Goal: Communication & Community: Share content

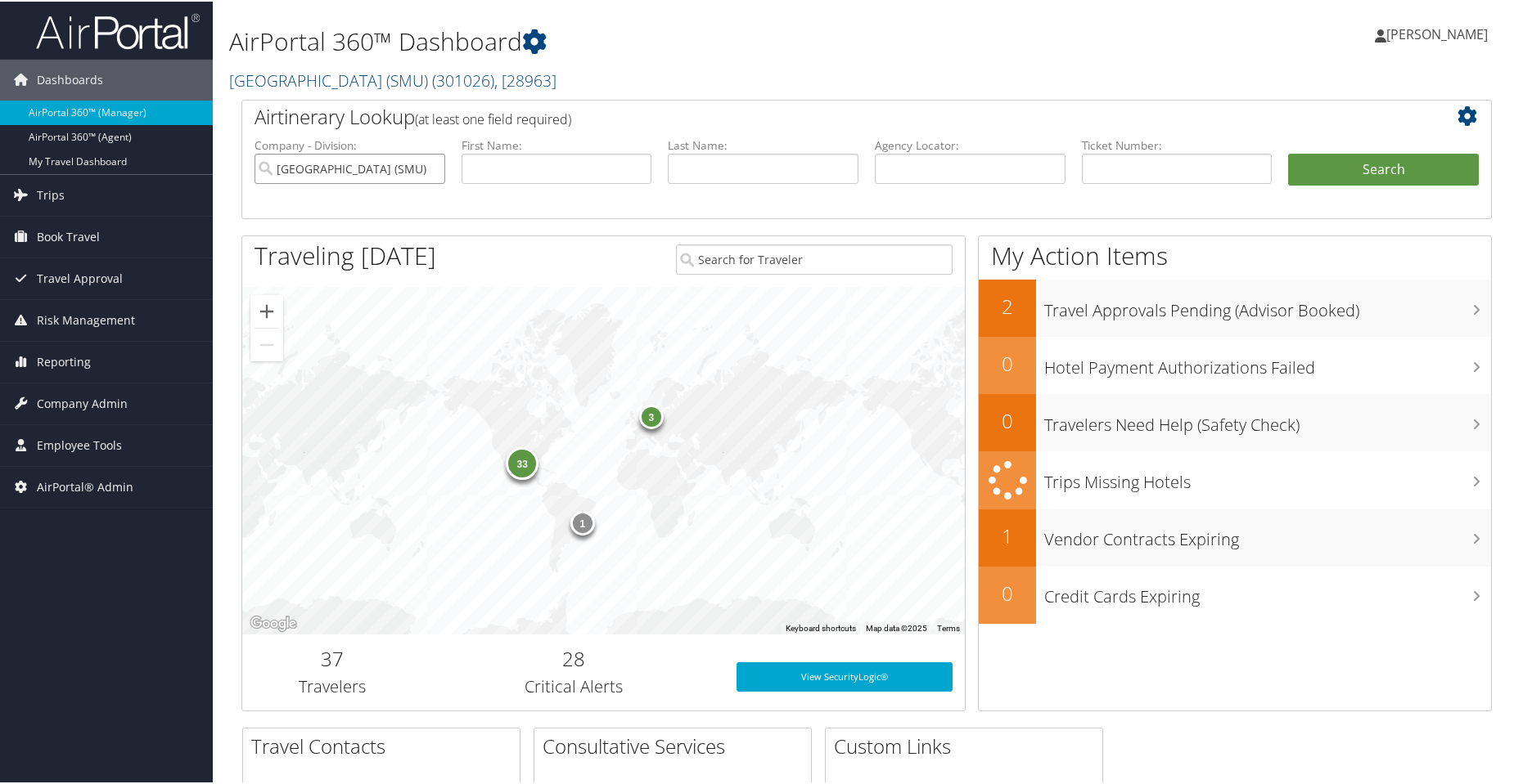
click at [426, 166] on input "Southern Methodist University (SMU)" at bounding box center [350, 167] width 191 height 31
click at [962, 144] on label "Agency Locator:" at bounding box center [970, 144] width 191 height 17
click at [961, 156] on input "text" at bounding box center [970, 167] width 191 height 31
paste input "DLHWMX"
type input "DLHWMX"
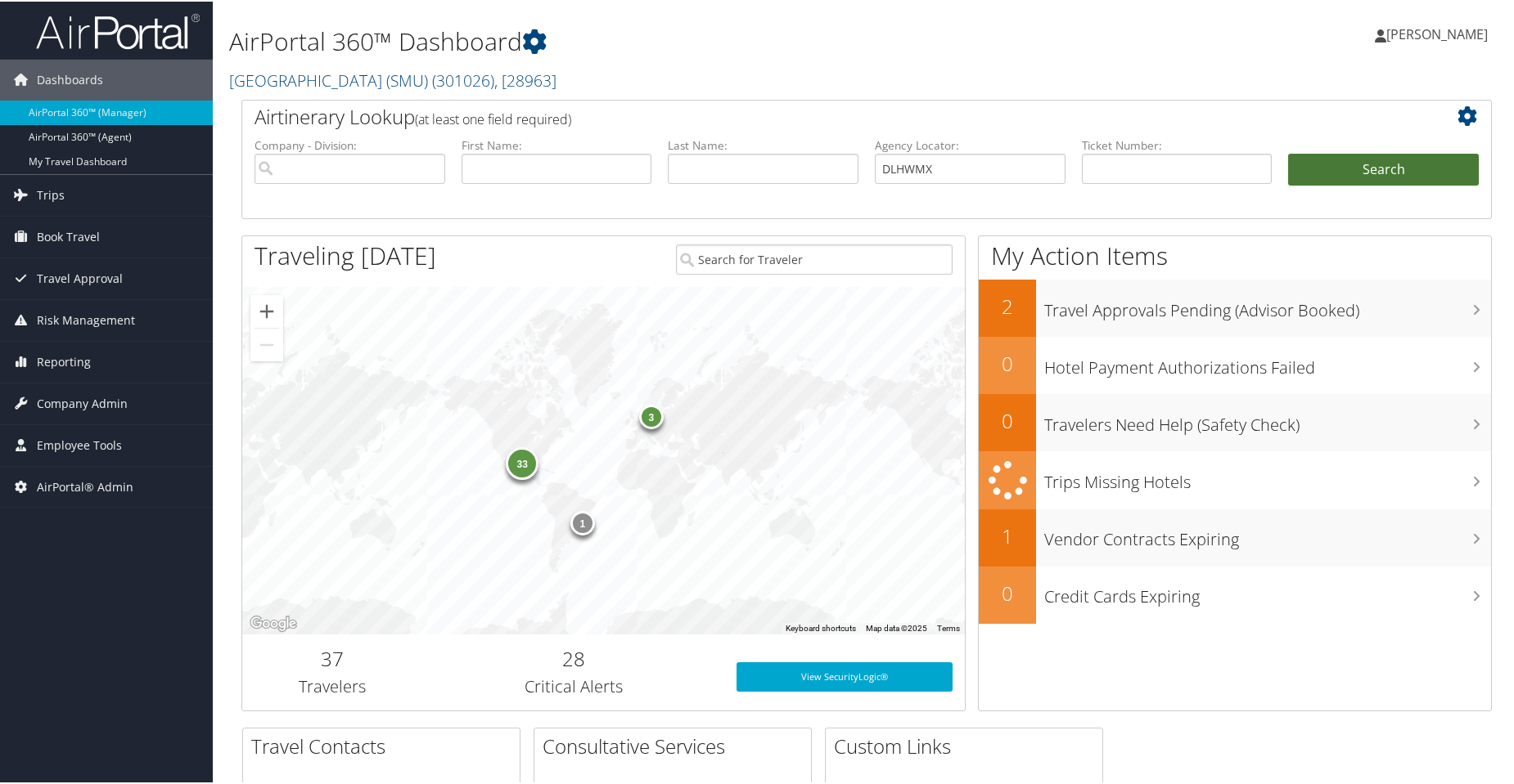
click at [1380, 160] on button "Search" at bounding box center [1383, 168] width 191 height 32
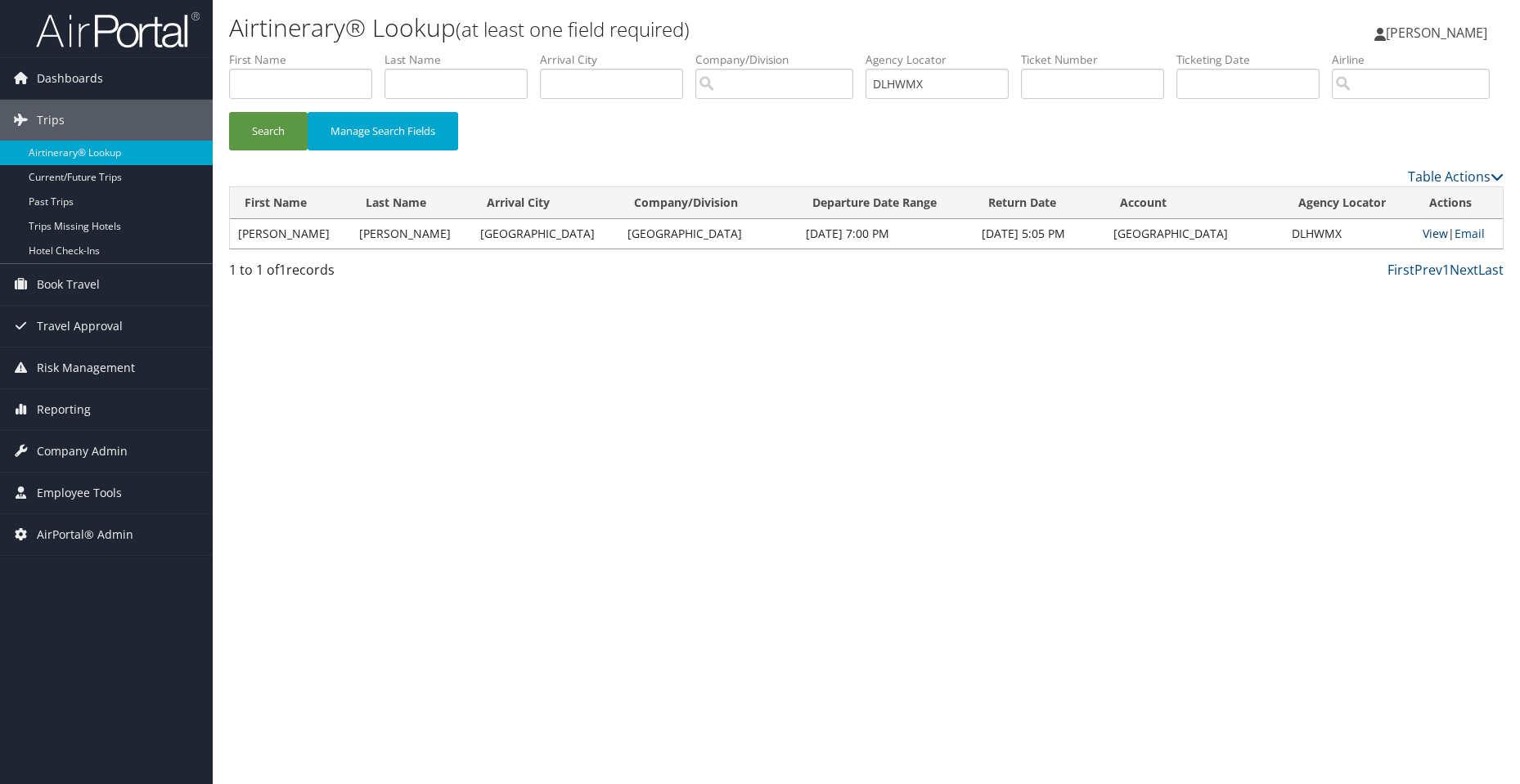
click at [1423, 241] on link "View" at bounding box center [1435, 233] width 26 height 16
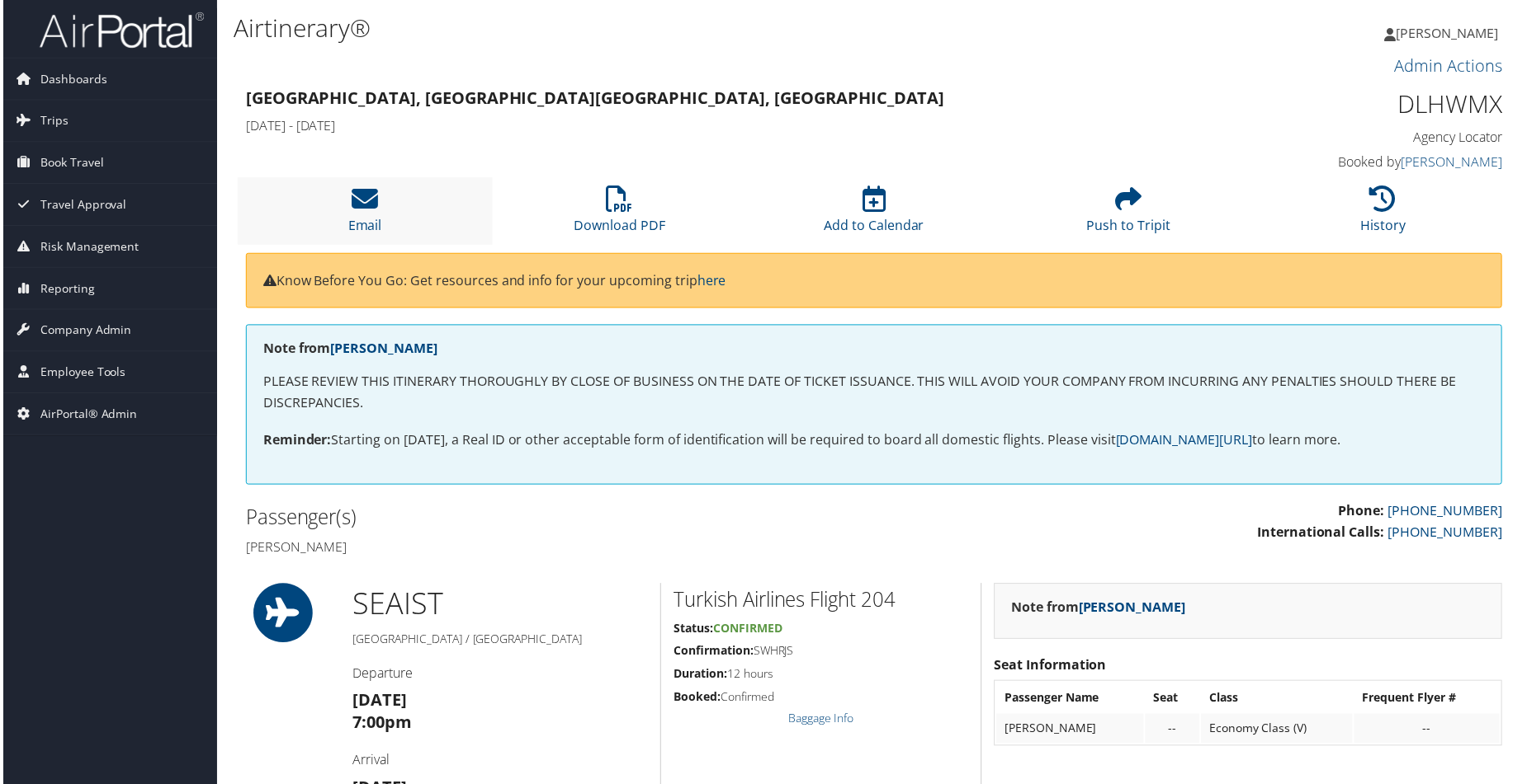
click at [383, 201] on li "Email" at bounding box center [363, 211] width 256 height 67
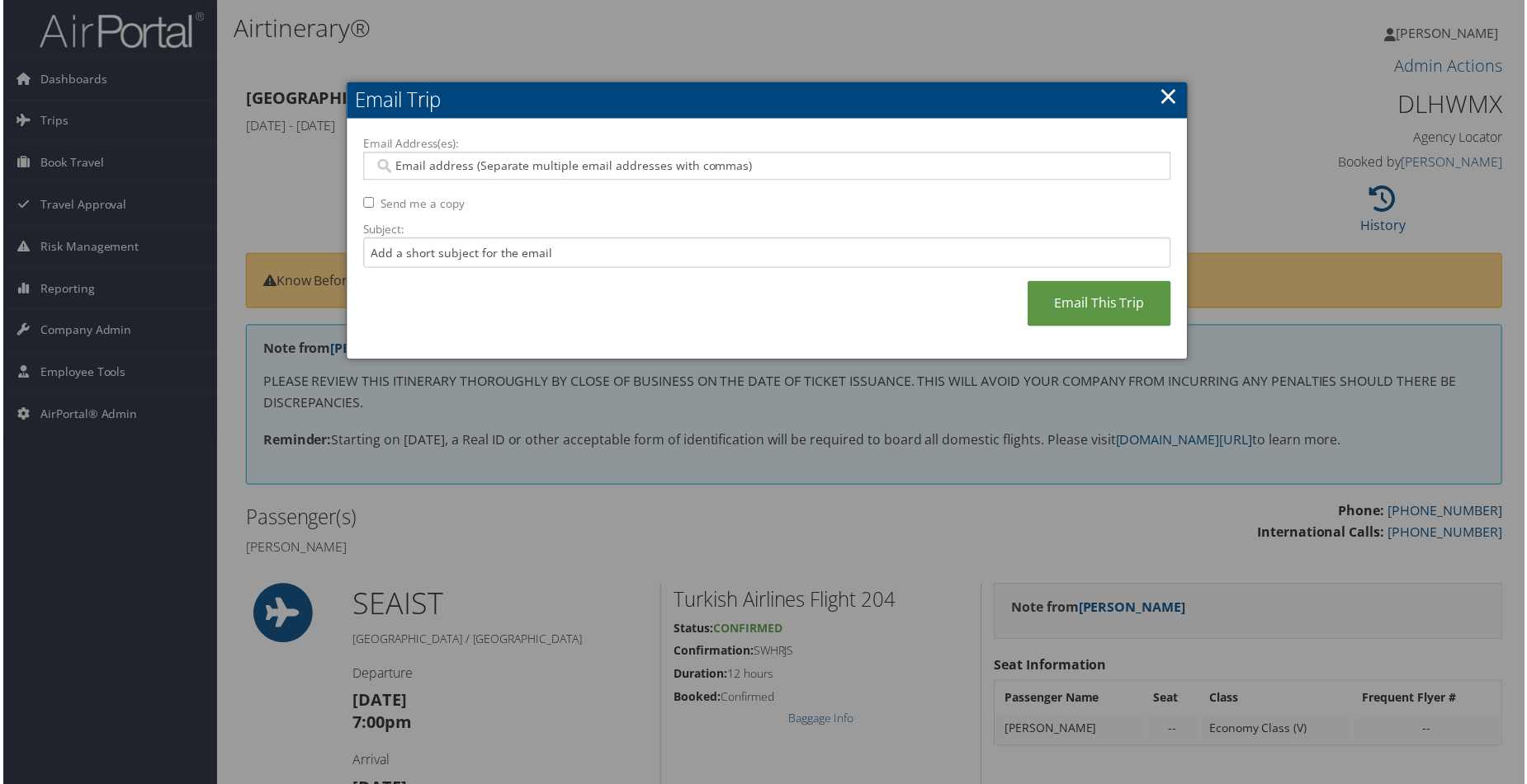
click at [506, 165] on input "Email Address(es):" at bounding box center [766, 166] width 788 height 17
click at [480, 145] on label "Email Address(es):" at bounding box center [766, 145] width 810 height 17
click at [480, 158] on input "Email Address(es):" at bounding box center [766, 166] width 788 height 17
click at [485, 175] on div at bounding box center [766, 167] width 810 height 28
click at [488, 173] on input "Email Address(es):" at bounding box center [766, 166] width 788 height 17
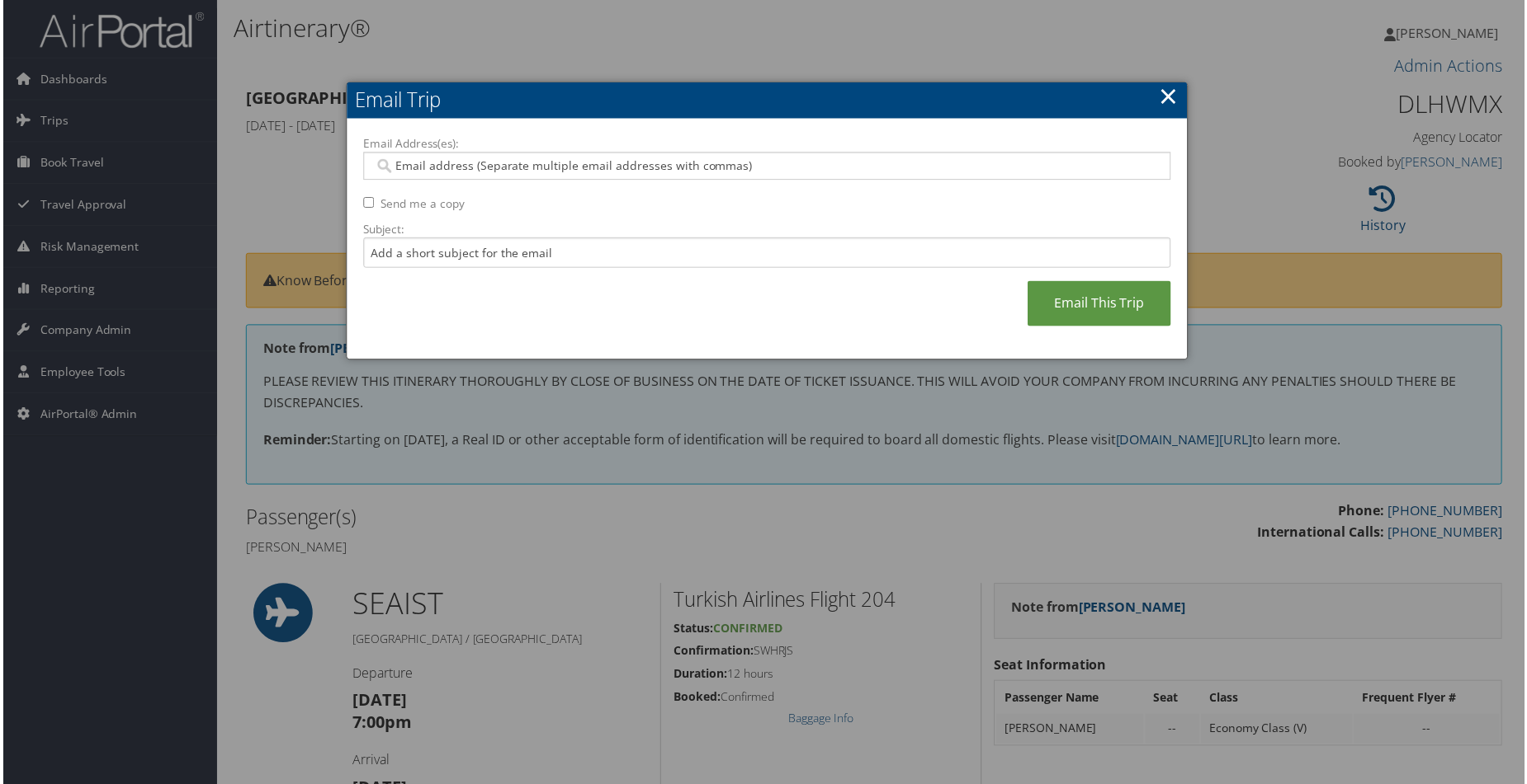
paste input "olsencd@plu.edu"
type input "olsencd@plu.edu"
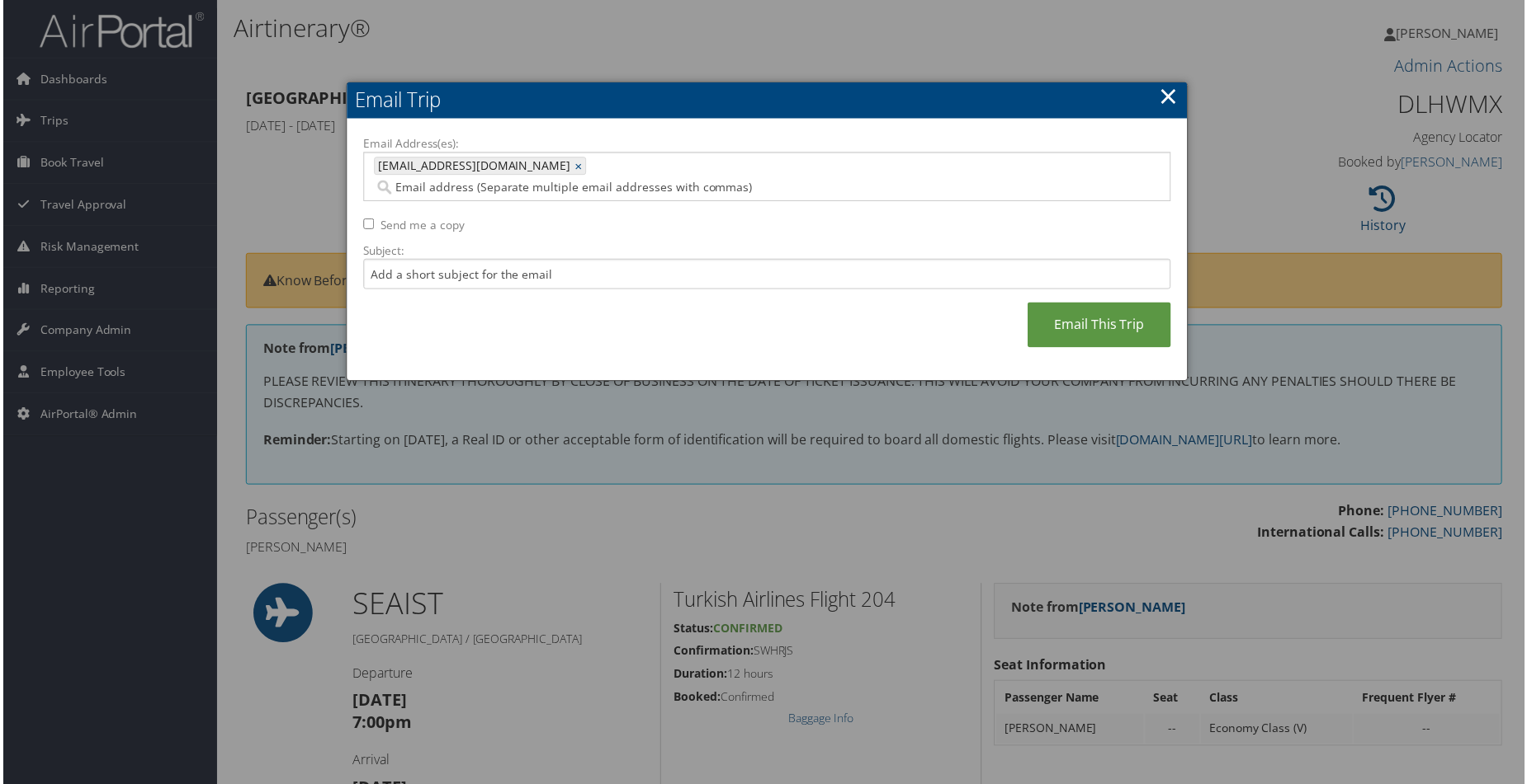
click at [363, 219] on input "Send me a copy" at bounding box center [366, 224] width 11 height 11
checkbox input "true"
click at [491, 261] on input "Subject:" at bounding box center [766, 275] width 810 height 31
type input "Deposit Receipt for PLU Athens"
click at [1095, 303] on link "Email This Trip" at bounding box center [1101, 326] width 144 height 45
